Goal: Information Seeking & Learning: Learn about a topic

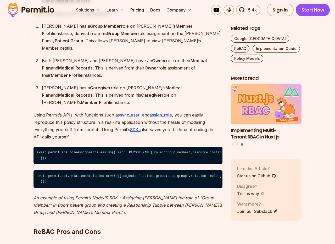
scroll to position [3458, 0]
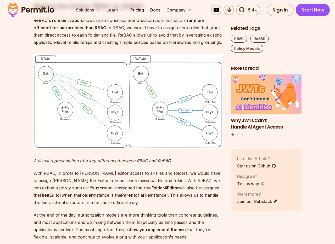
scroll to position [1691, 0]
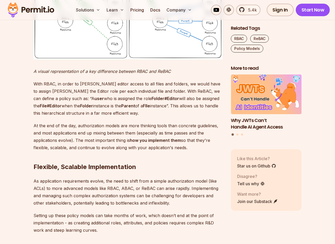
click at [117, 59] on img at bounding box center [127, 12] width 189 height 94
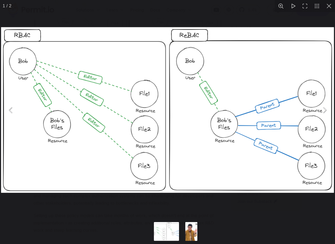
click at [117, 137] on img "You can close this modal content with the ESC key" at bounding box center [167, 110] width 333 height 166
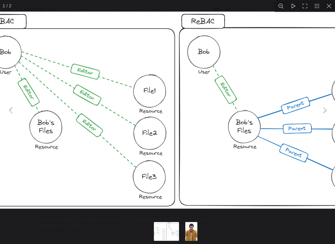
click at [332, 8] on button "You can close this modal content with the ESC key" at bounding box center [329, 6] width 12 height 12
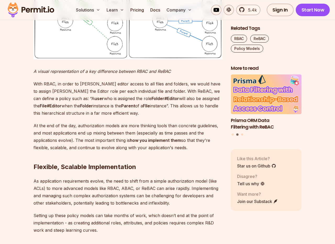
click at [175, 117] on p "With RBAC, in order to grant Bob editor access to all files and folders, we wou…" at bounding box center [127, 98] width 189 height 37
